Goal: Information Seeking & Learning: Learn about a topic

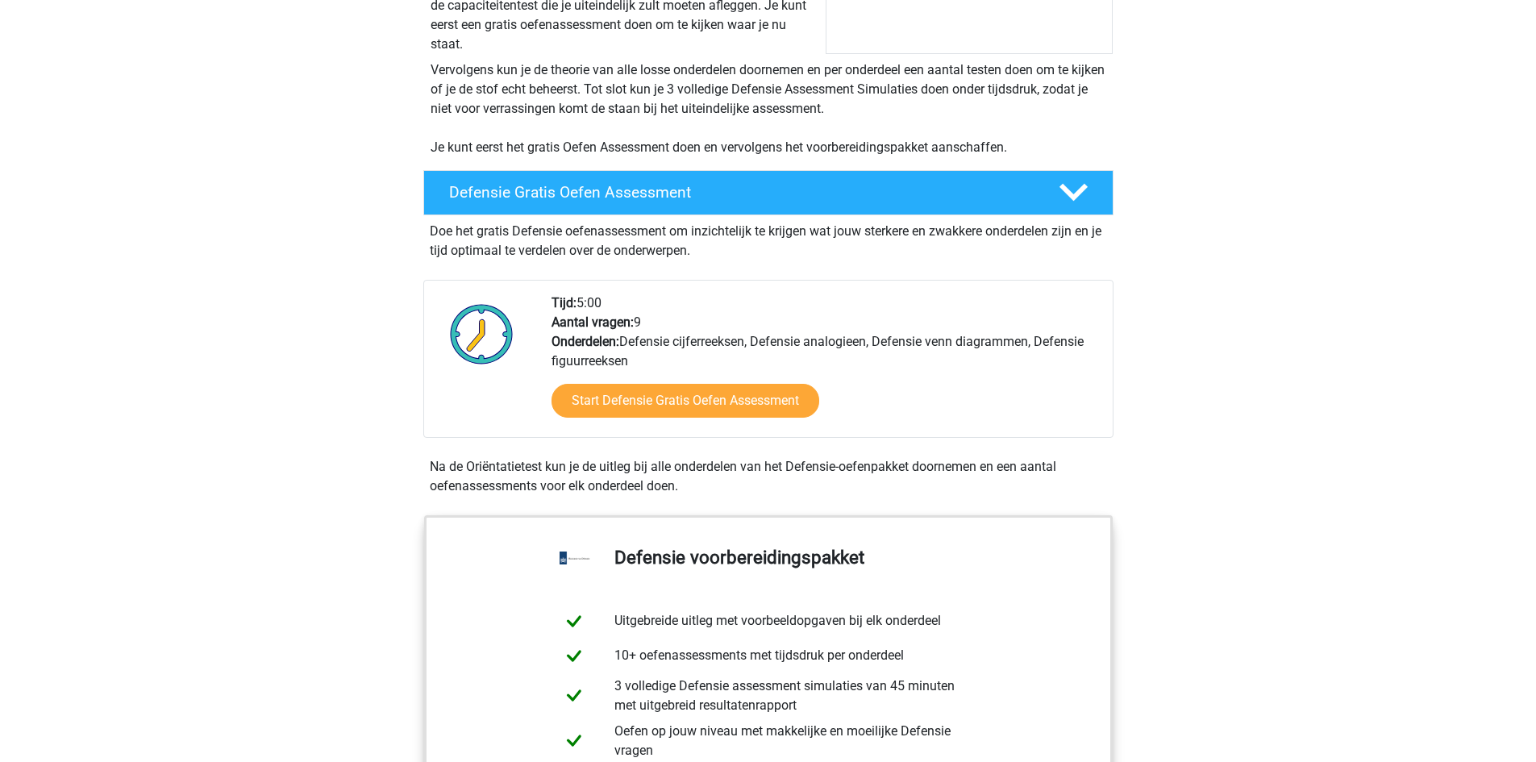
scroll to position [323, 0]
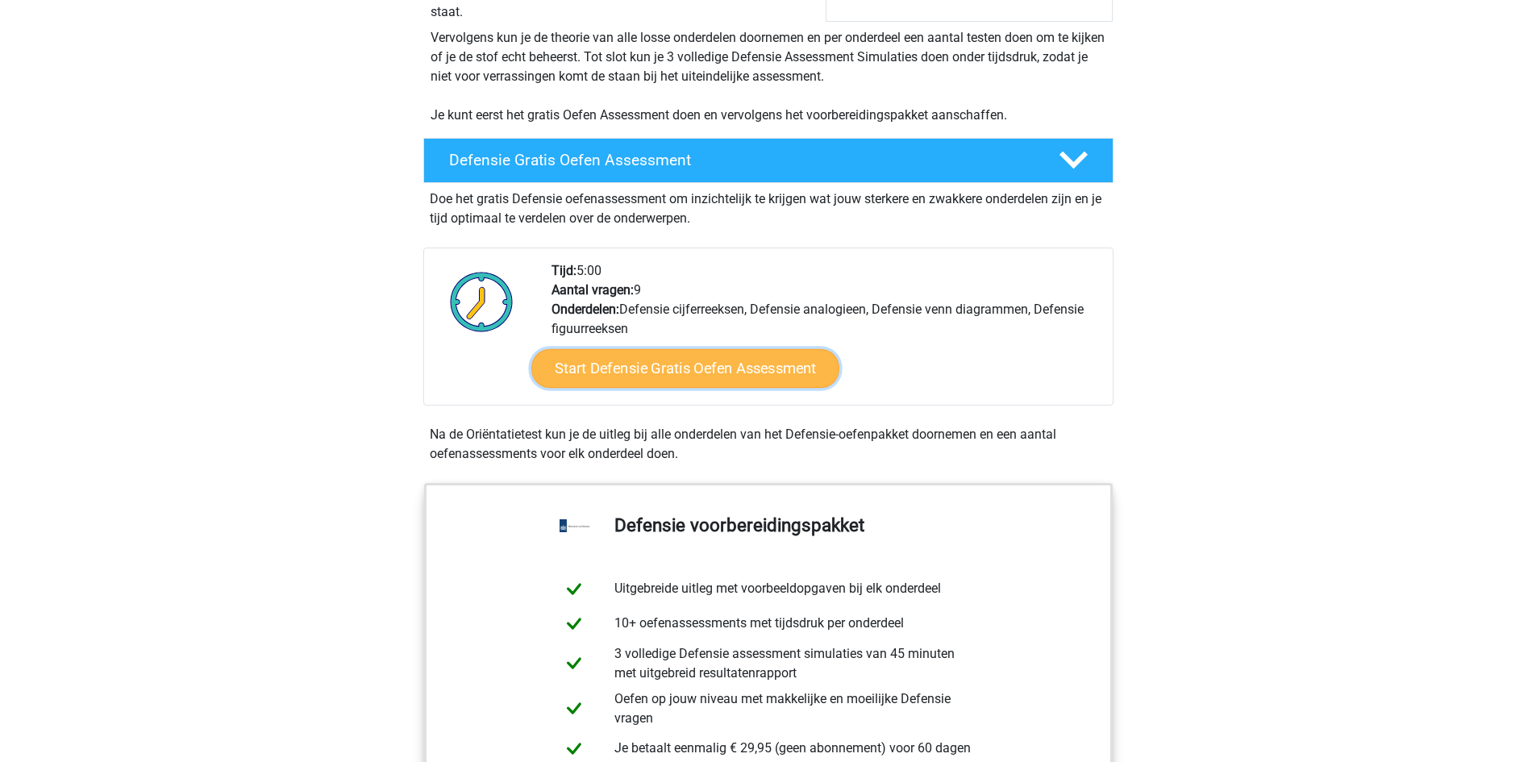
click at [635, 372] on link "Start Defensie Gratis Oefen Assessment" at bounding box center [685, 368] width 308 height 39
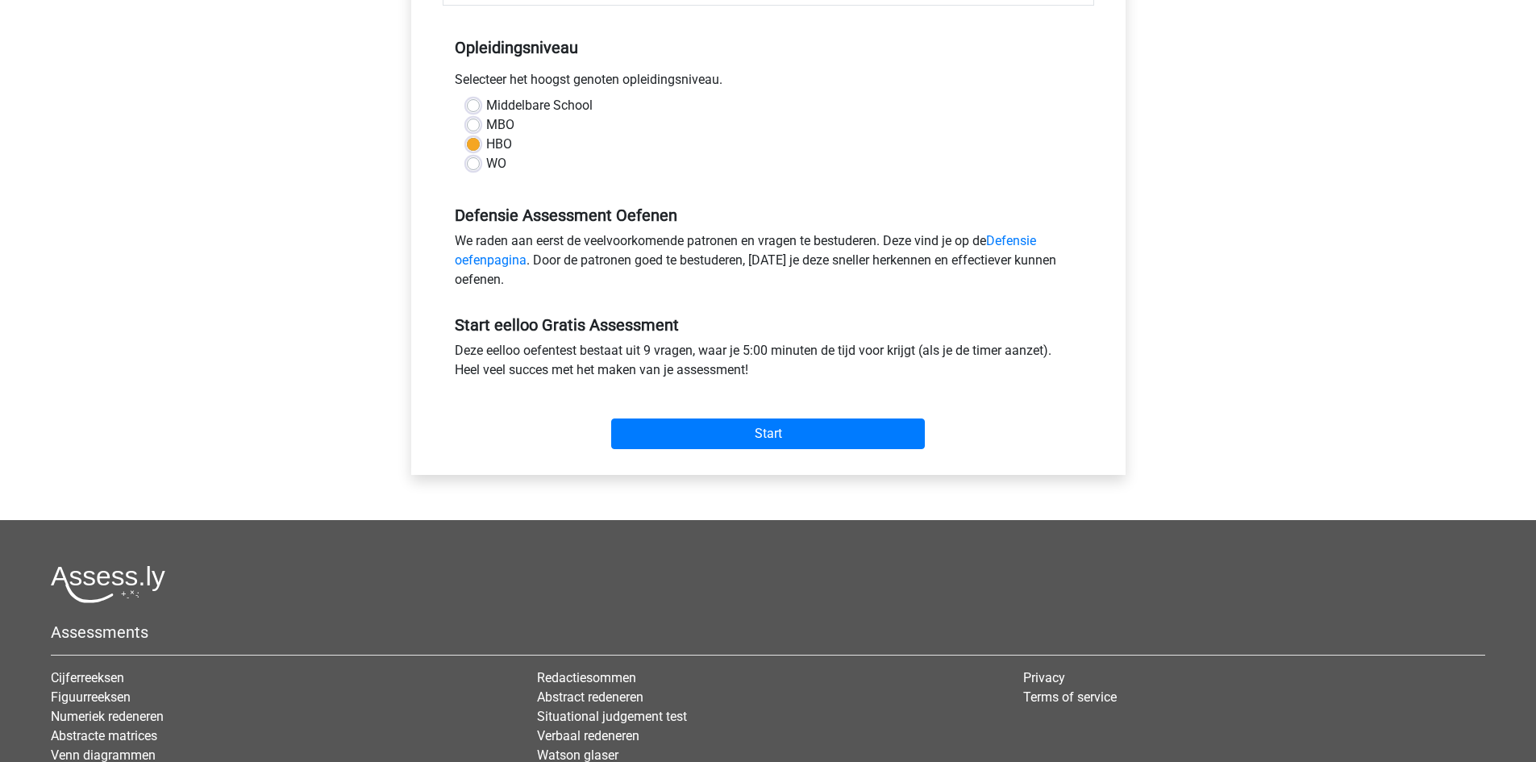
scroll to position [323, 0]
click at [631, 418] on input "Start" at bounding box center [768, 433] width 314 height 31
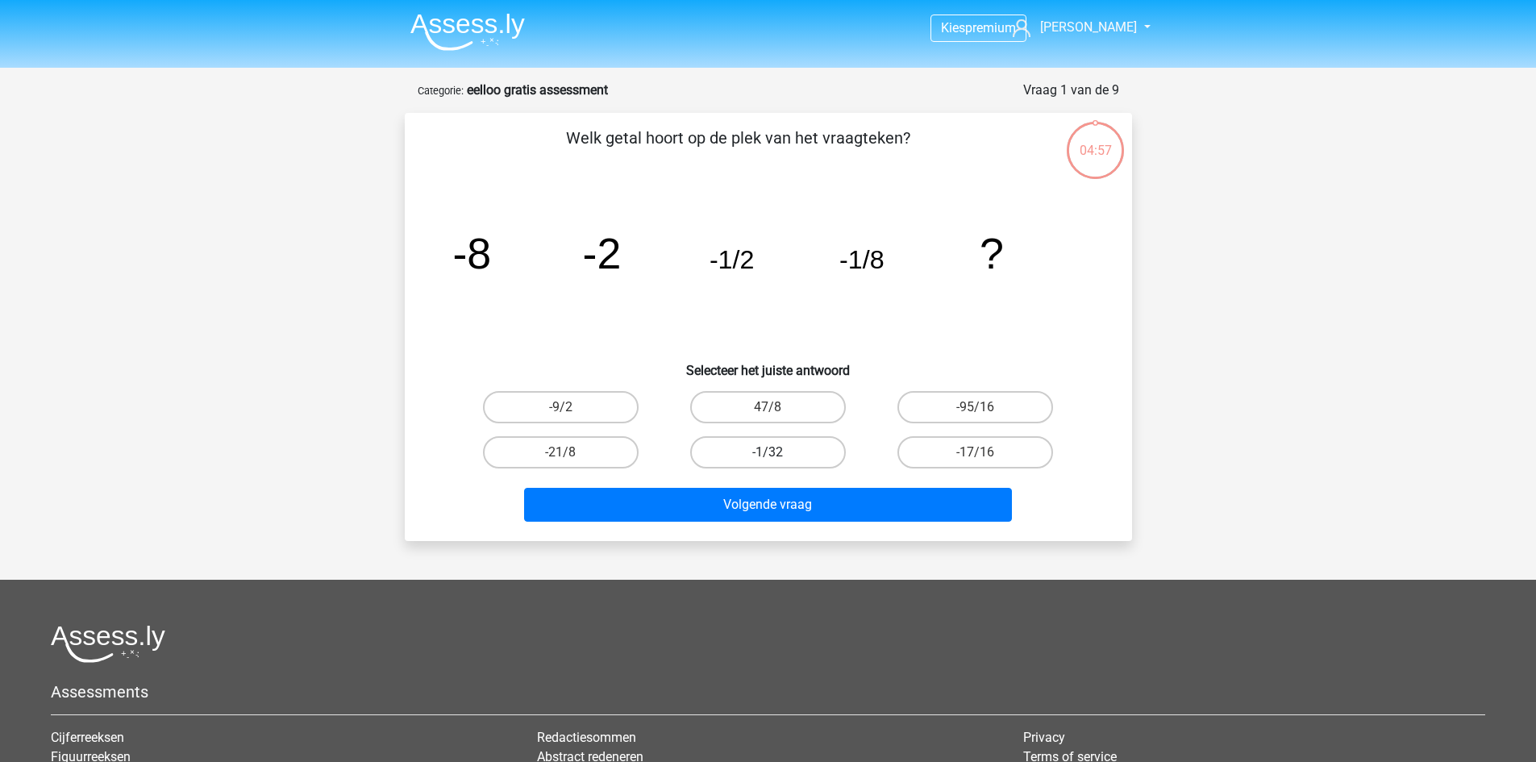
click at [803, 443] on label "-1/32" at bounding box center [768, 452] width 156 height 32
click at [778, 452] on input "-1/32" at bounding box center [773, 457] width 10 height 10
radio input "true"
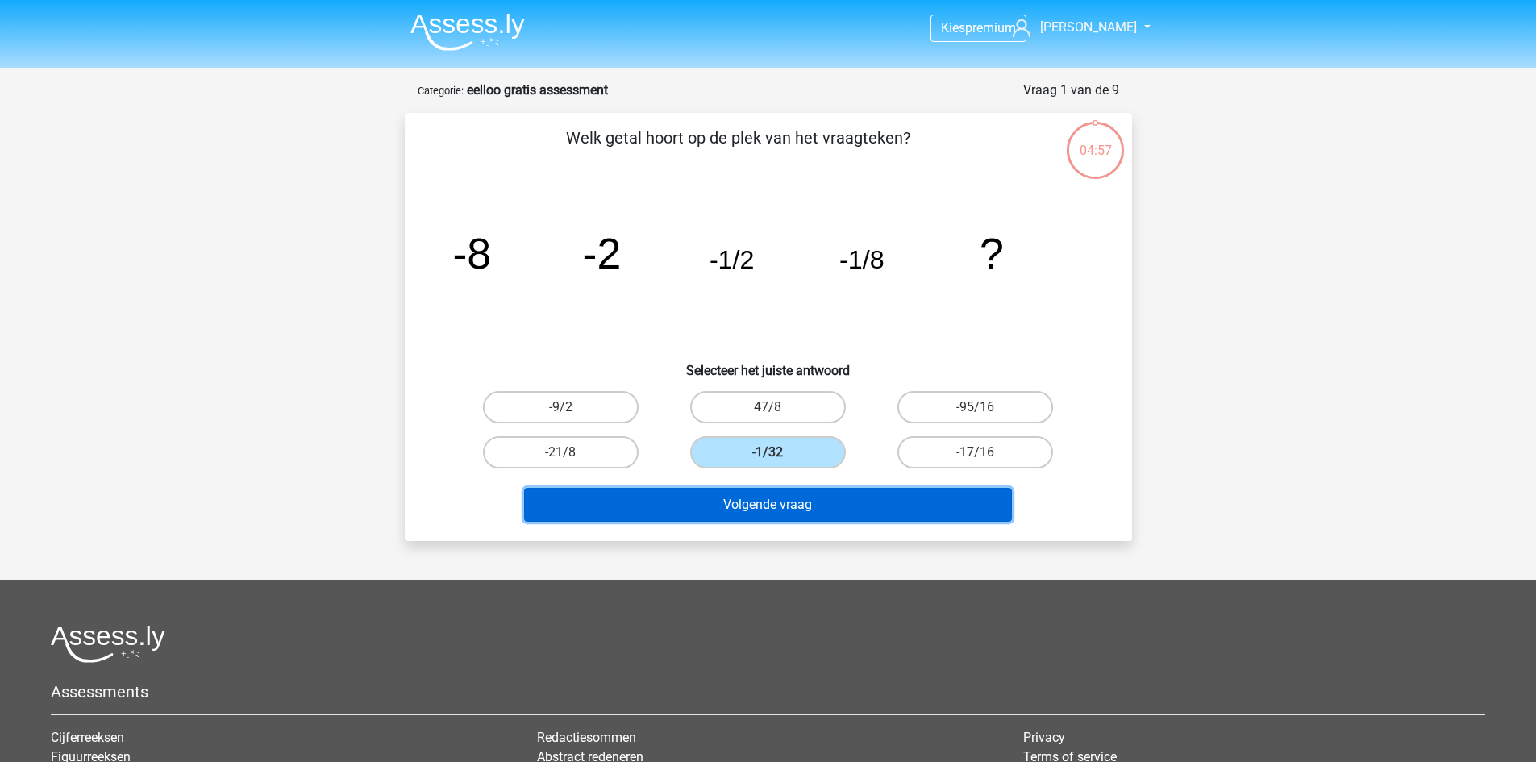
click at [814, 490] on button "Volgende vraag" at bounding box center [768, 505] width 488 height 34
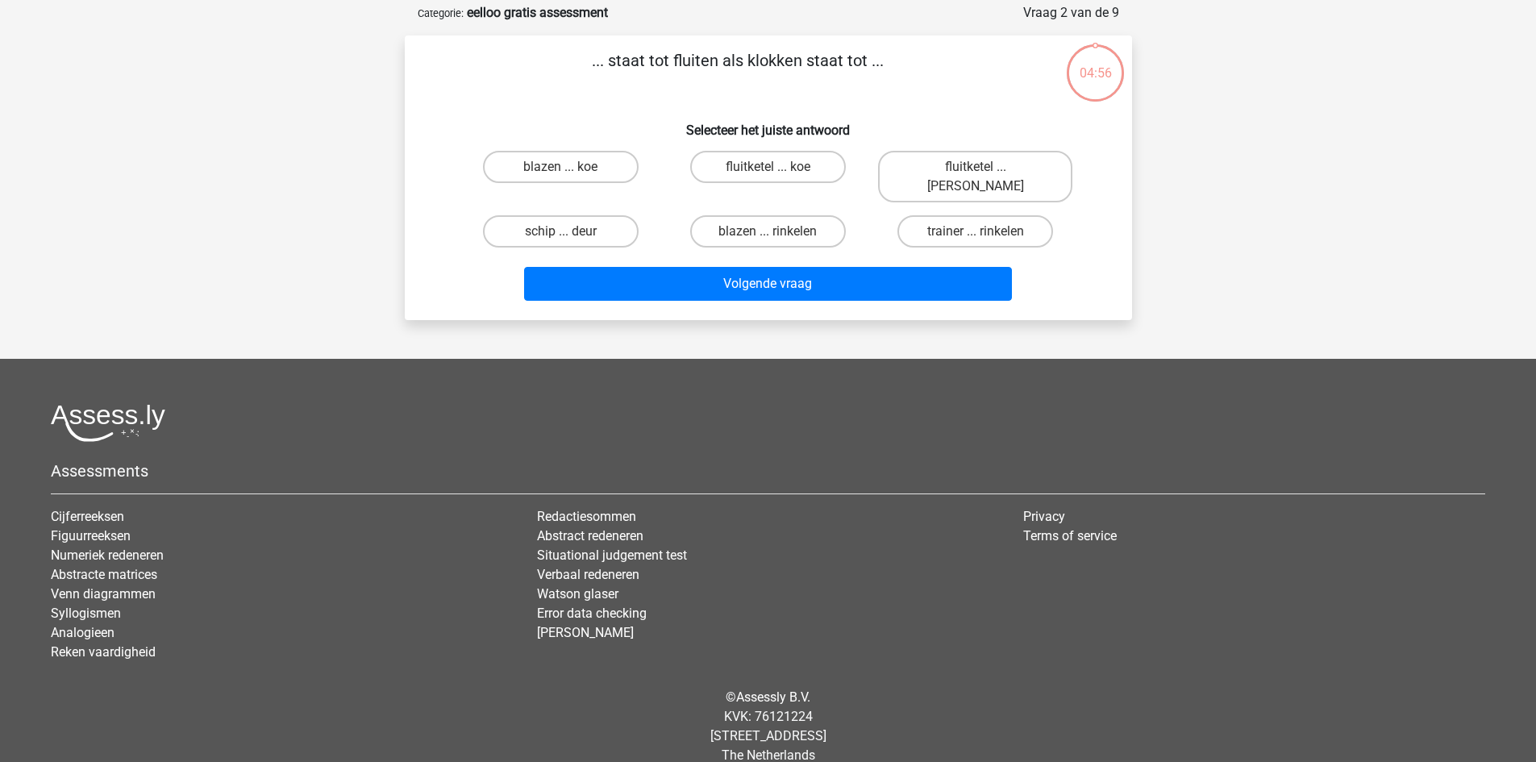
scroll to position [81, 0]
